Goal: Task Accomplishment & Management: Manage account settings

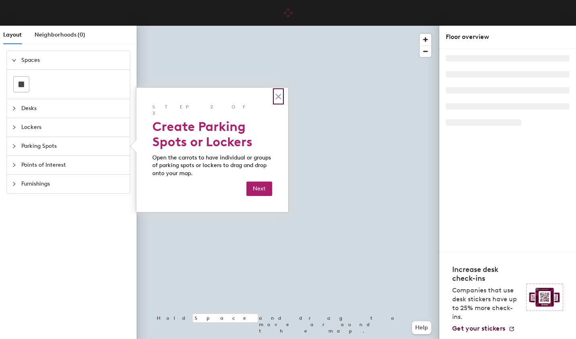
click at [277, 95] on button "×" at bounding box center [279, 96] width 8 height 13
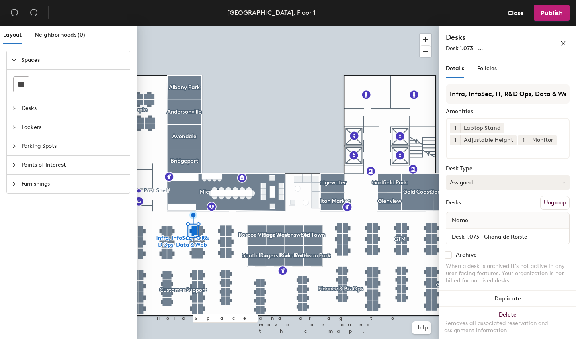
click at [493, 184] on button "Assigned" at bounding box center [508, 182] width 124 height 14
click at [494, 184] on button "Assigned" at bounding box center [508, 182] width 124 height 14
click at [461, 184] on button "Hot" at bounding box center [508, 182] width 124 height 14
click at [468, 212] on div "Assigned" at bounding box center [486, 207] width 80 height 12
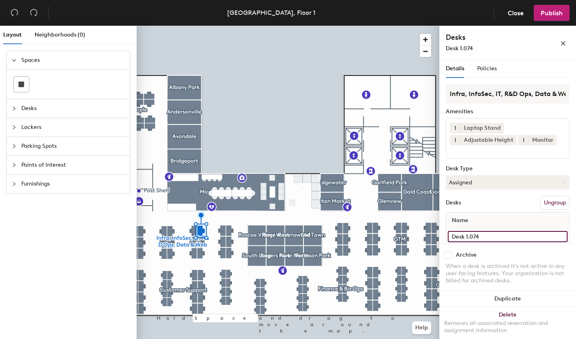
click at [496, 234] on input "Desk 1.074" at bounding box center [508, 236] width 120 height 11
click at [502, 234] on input "Desk 1.074" at bounding box center [508, 236] width 120 height 11
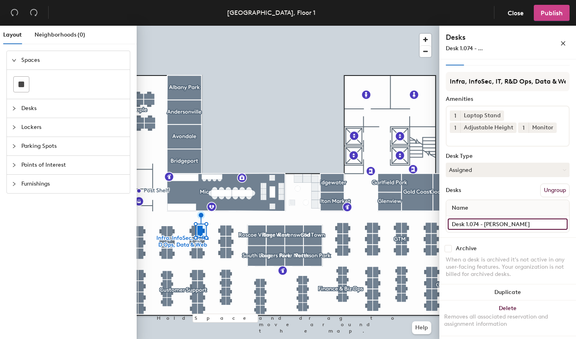
type input "Desk 1.074 - [PERSON_NAME]"
click at [556, 14] on span "Publish" at bounding box center [552, 13] width 22 height 8
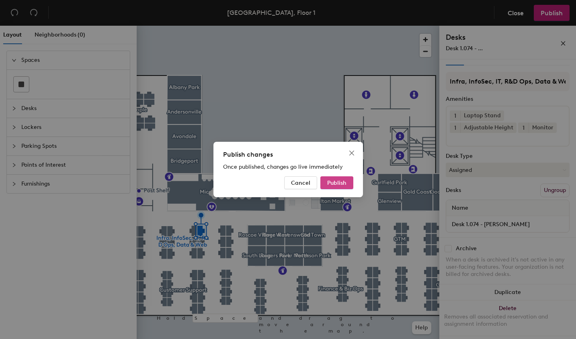
click at [332, 184] on span "Publish" at bounding box center [336, 183] width 19 height 7
